Goal: Check status: Check status

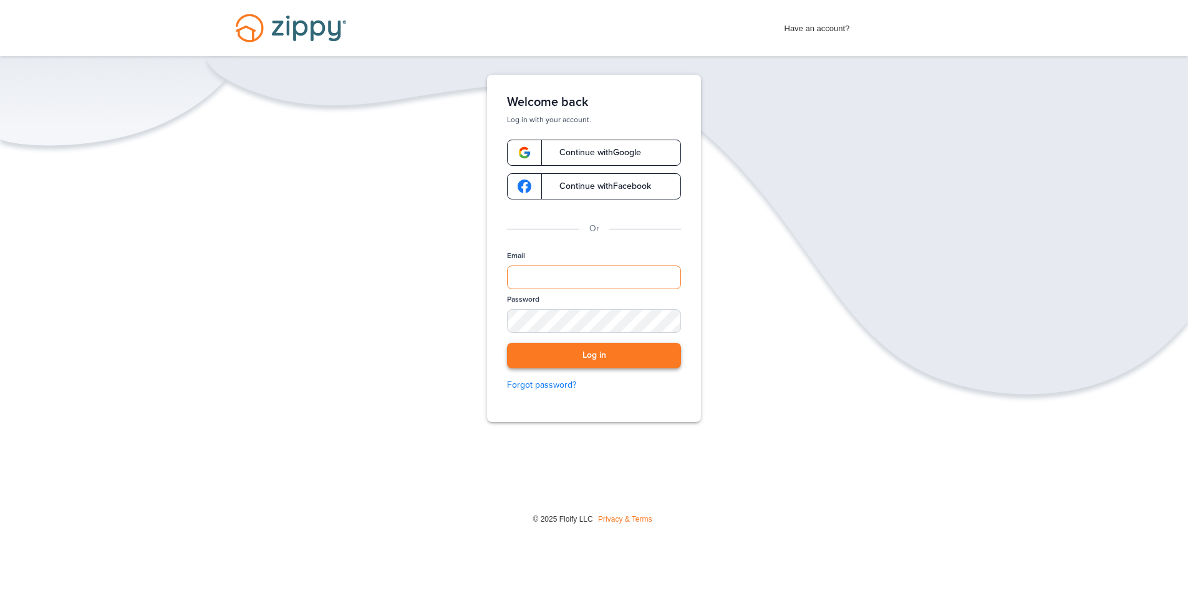
type input "**********"
click at [637, 355] on button "Log in" at bounding box center [594, 356] width 174 height 26
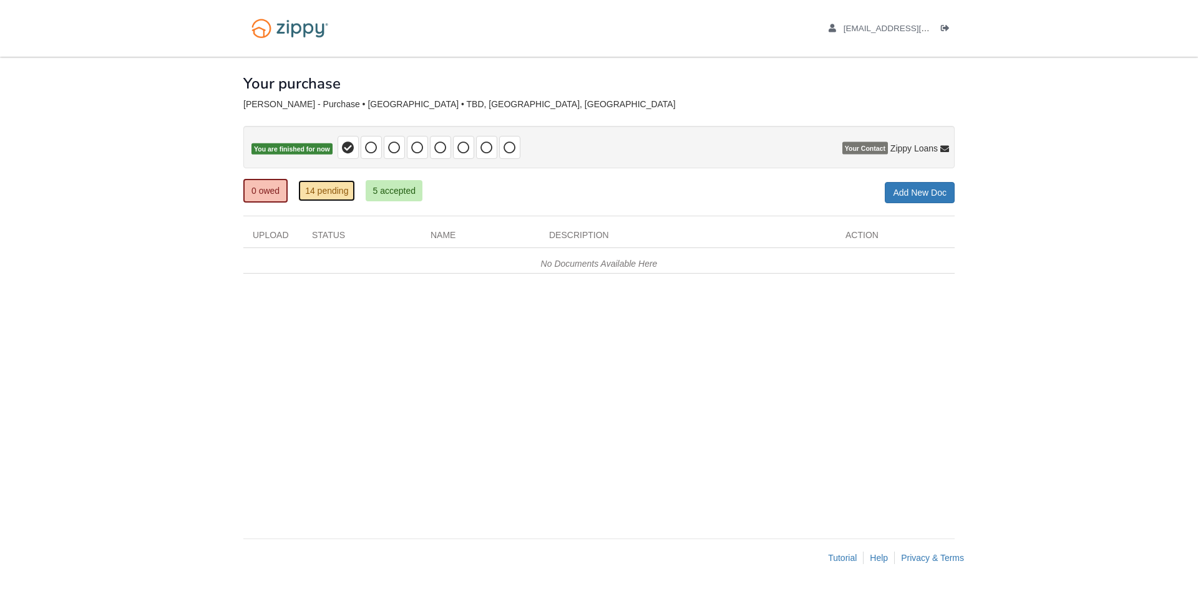
click at [313, 188] on link "14 pending" at bounding box center [326, 190] width 57 height 21
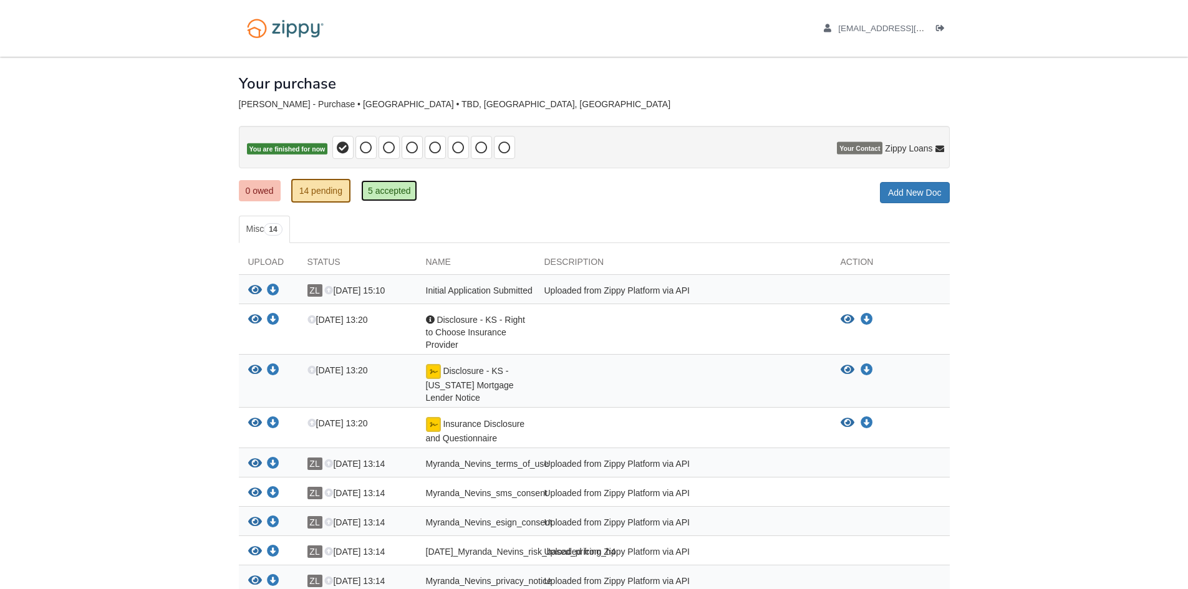
click at [392, 183] on link "5 accepted" at bounding box center [389, 190] width 57 height 21
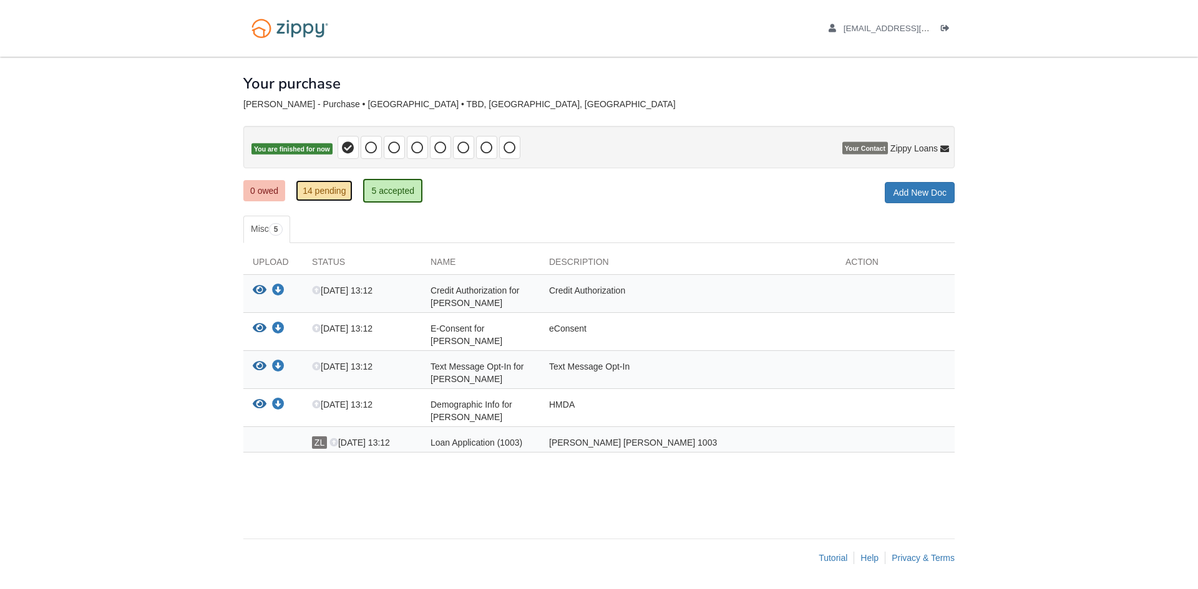
click at [347, 190] on link "14 pending" at bounding box center [324, 190] width 57 height 21
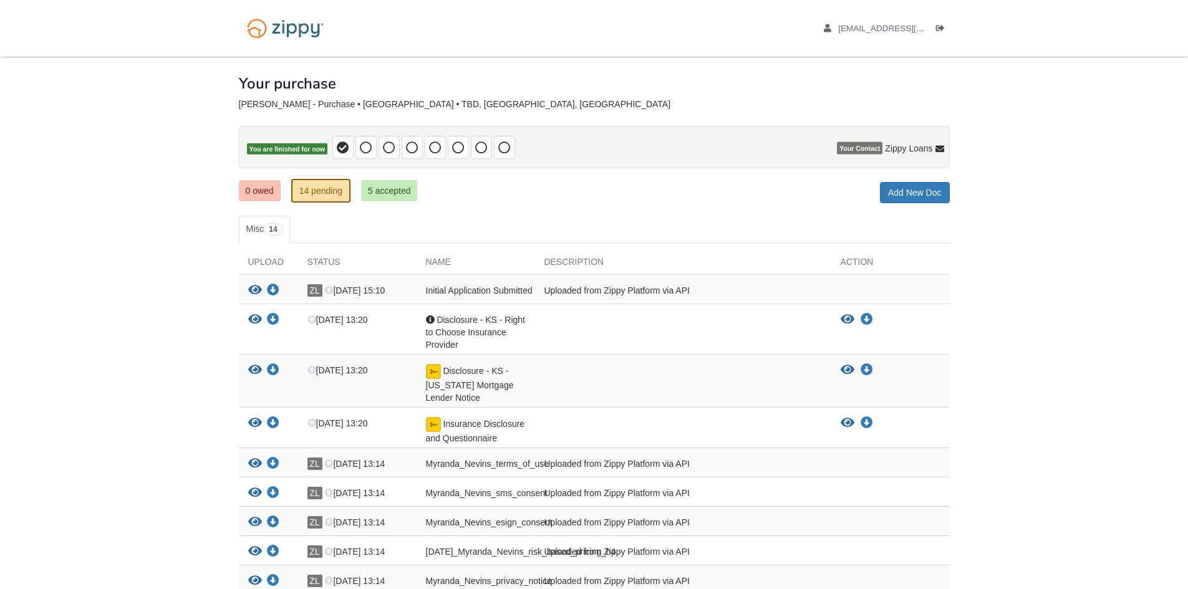
scroll to position [294, 0]
